Goal: Task Accomplishment & Management: Use online tool/utility

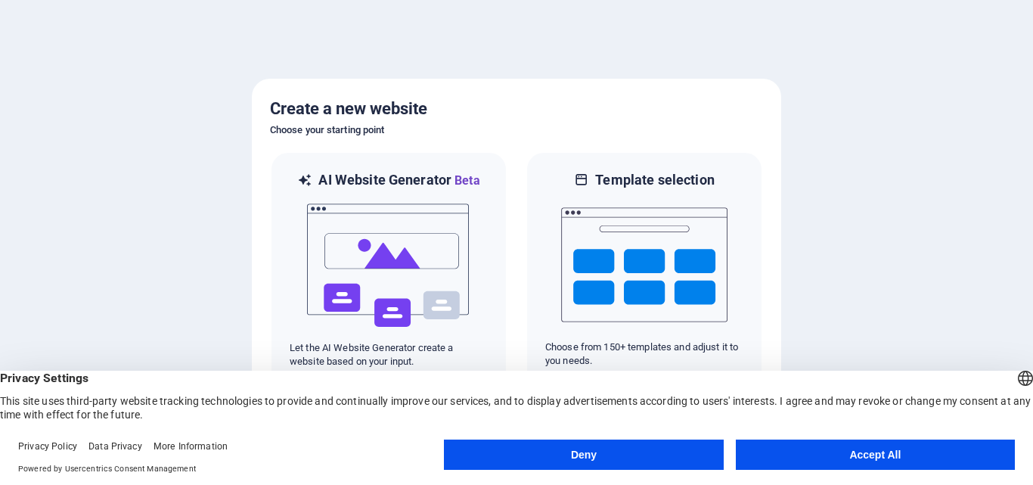
click at [878, 454] on button "Accept All" at bounding box center [875, 455] width 279 height 30
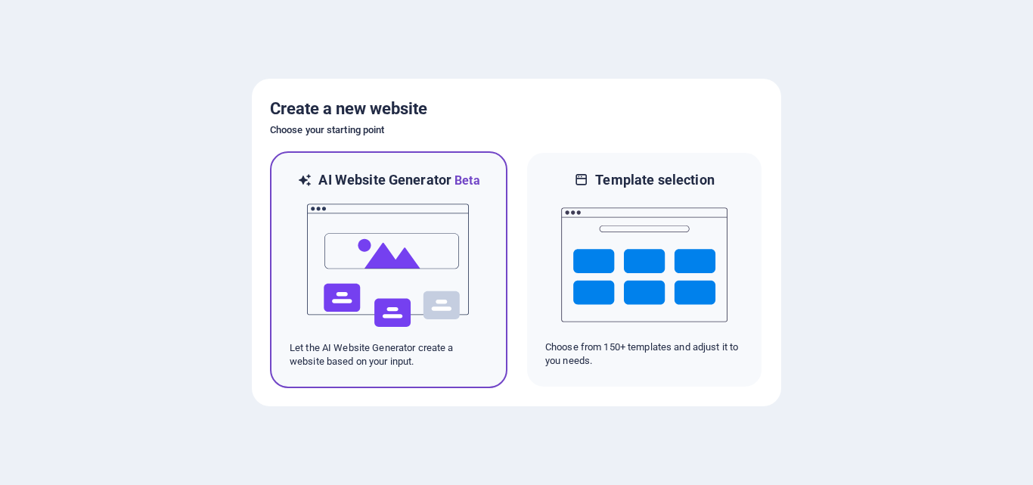
click at [396, 262] on img at bounding box center [389, 265] width 166 height 151
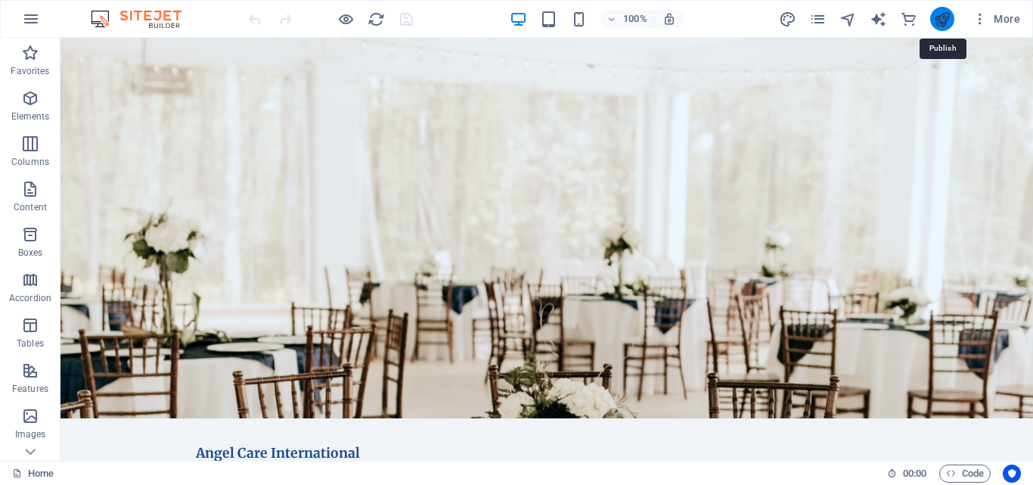
click at [939, 20] on icon "publish" at bounding box center [942, 19] width 17 height 17
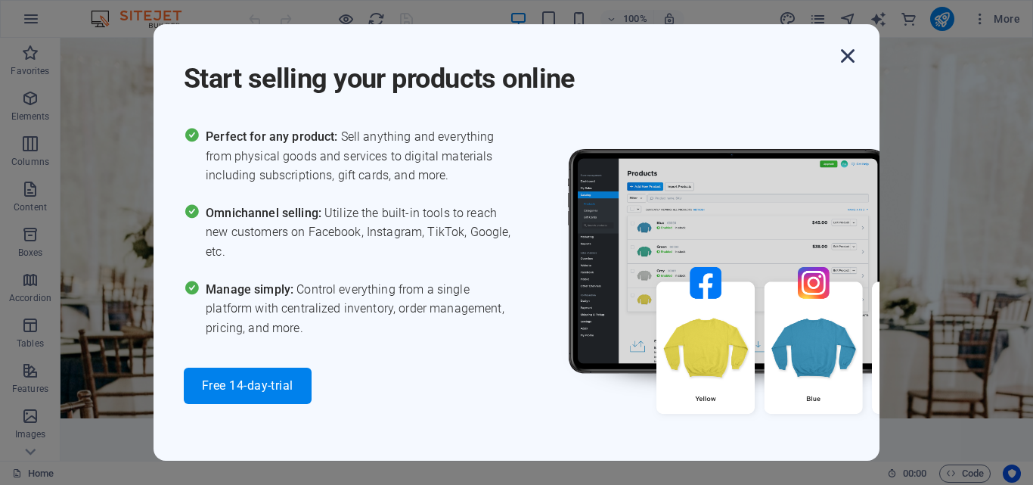
click at [850, 54] on icon "button" at bounding box center [847, 55] width 27 height 27
